Goal: Navigation & Orientation: Find specific page/section

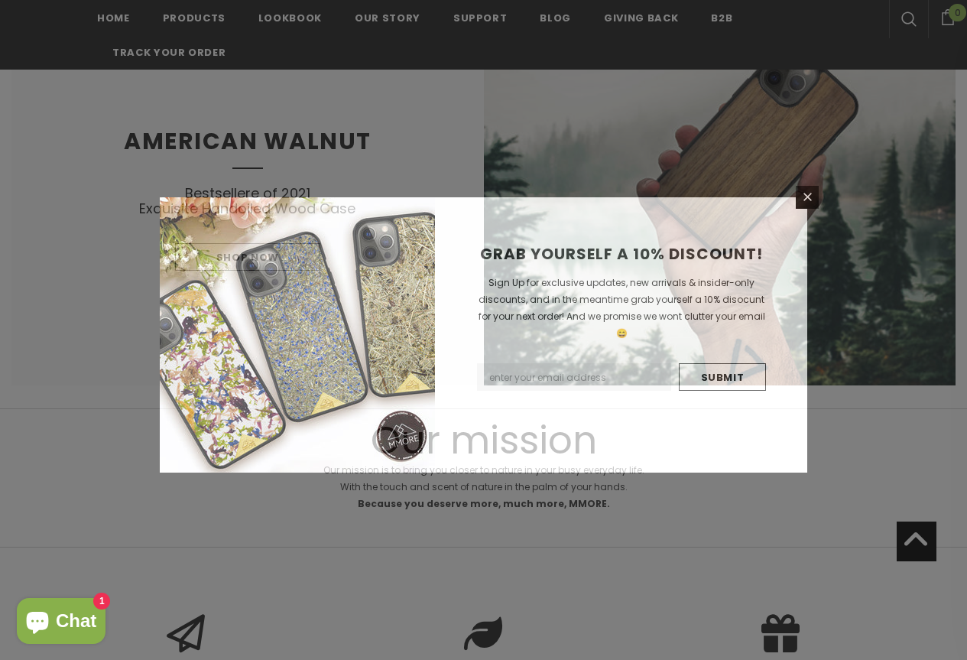
scroll to position [1950, 0]
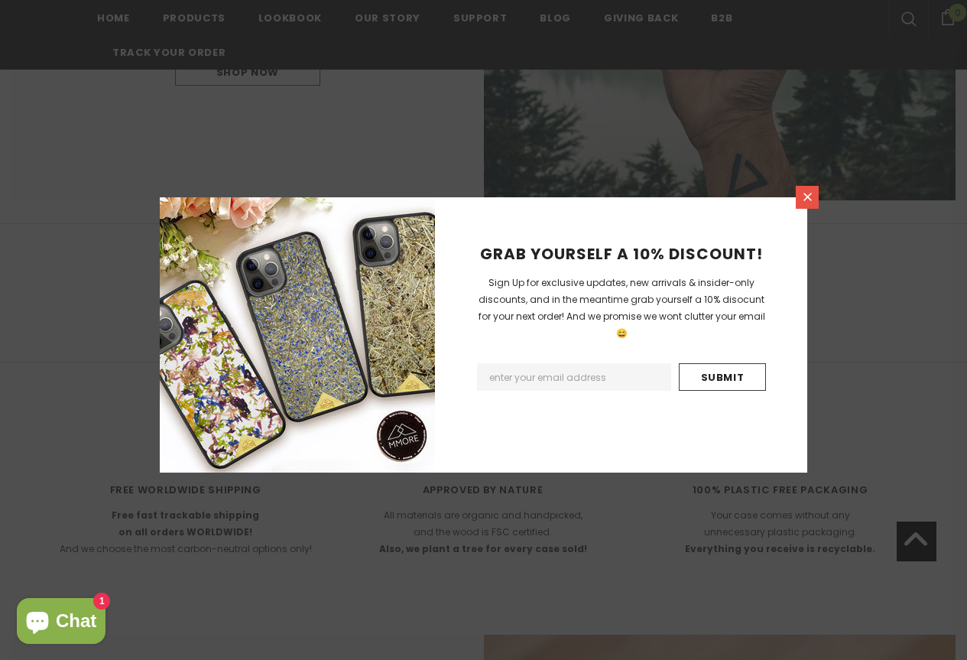
click at [807, 189] on link at bounding box center [807, 197] width 23 height 23
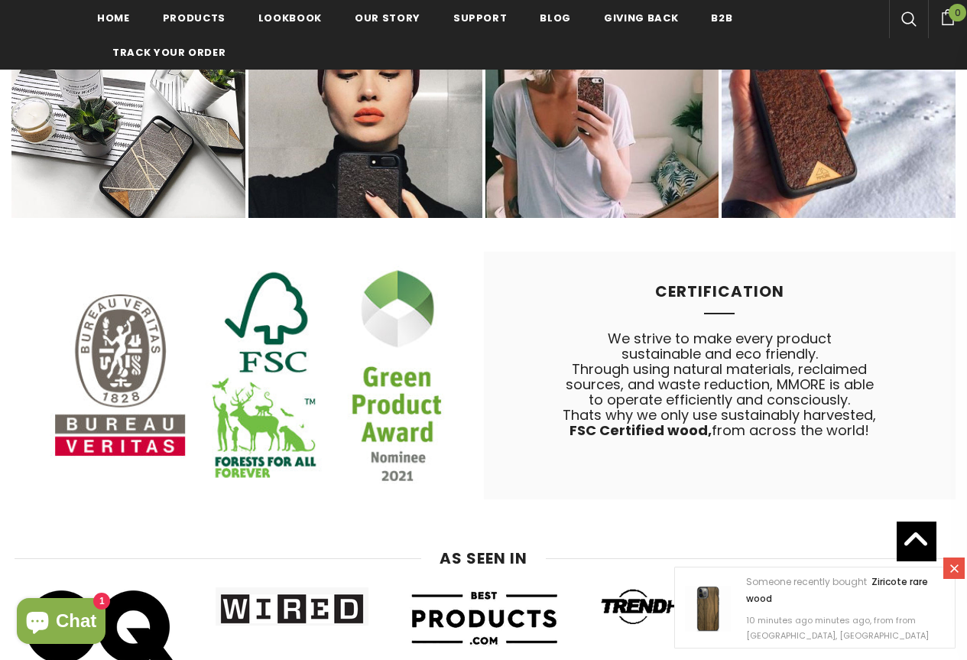
scroll to position [6908, 0]
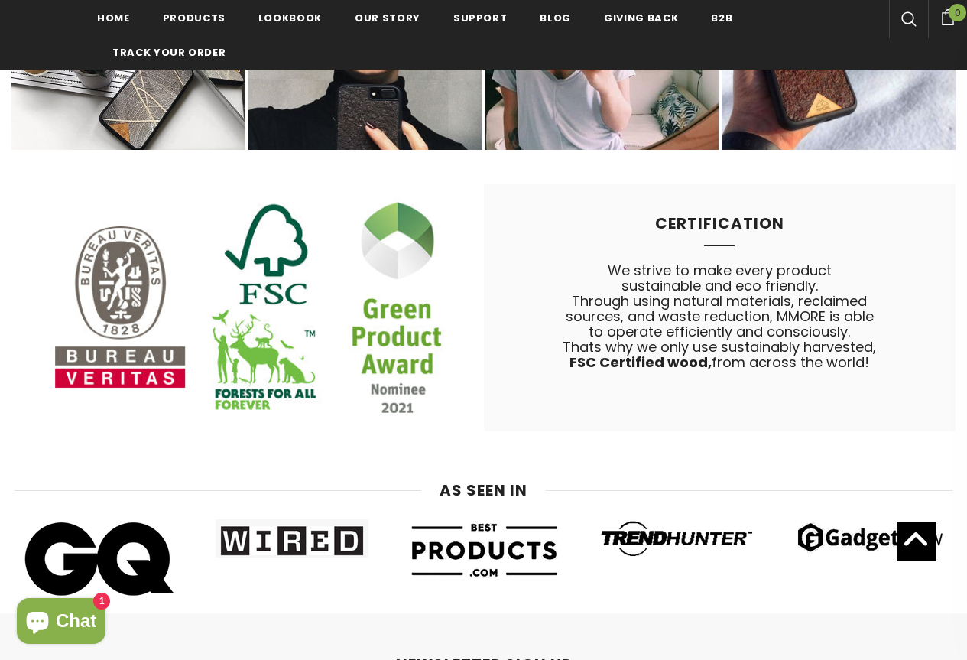
drag, startPoint x: 925, startPoint y: 588, endPoint x: 885, endPoint y: 629, distance: 57.8
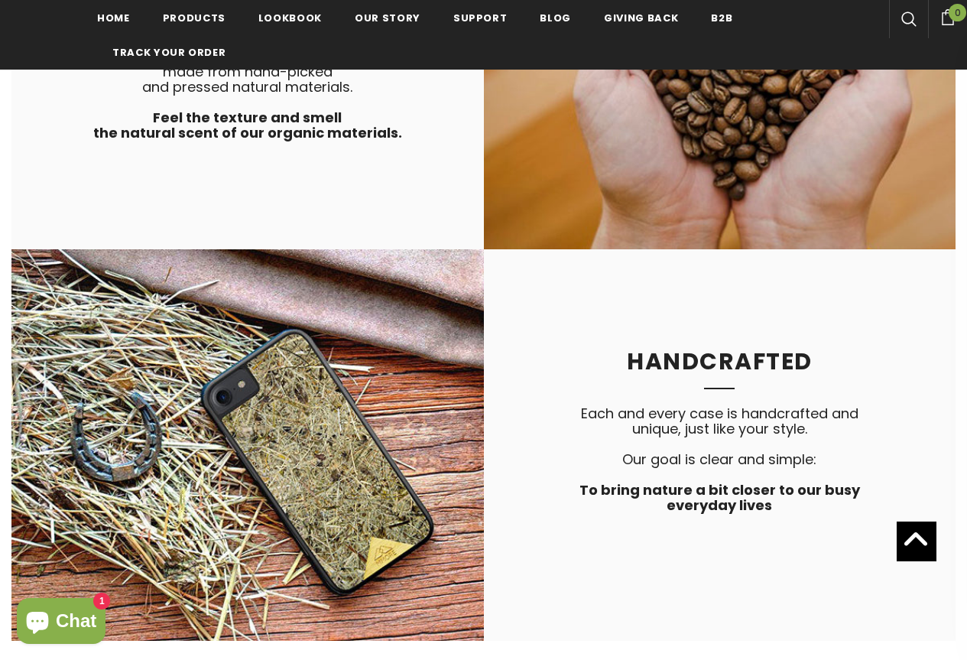
scroll to position [0, 0]
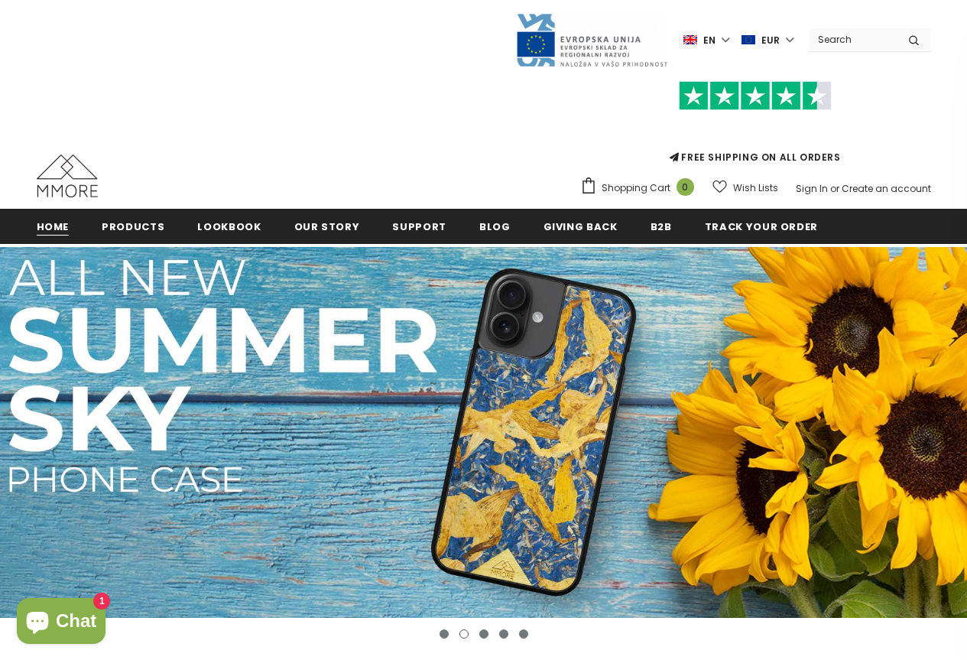
click at [48, 225] on span "Home" at bounding box center [53, 226] width 33 height 15
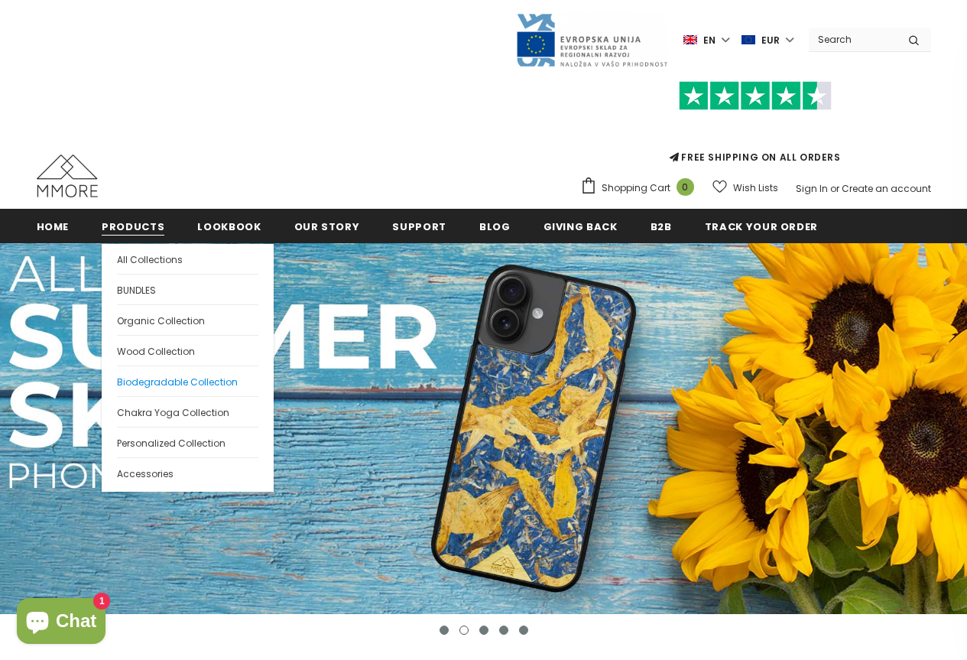
click at [144, 381] on span "Biodegradable Collection" at bounding box center [177, 381] width 121 height 13
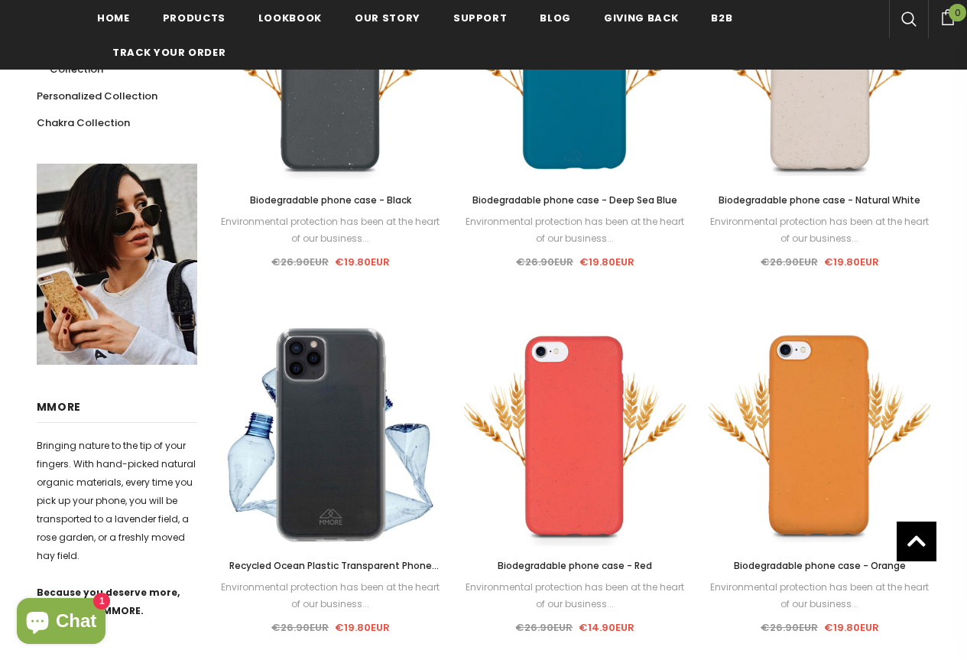
scroll to position [454, 0]
